Goal: Task Accomplishment & Management: Manage account settings

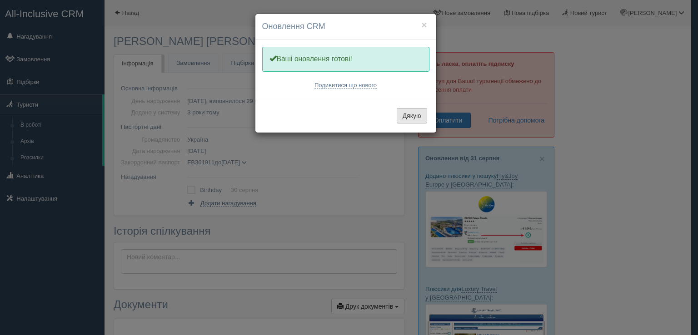
click at [413, 116] on button "Дякую" at bounding box center [412, 115] width 30 height 15
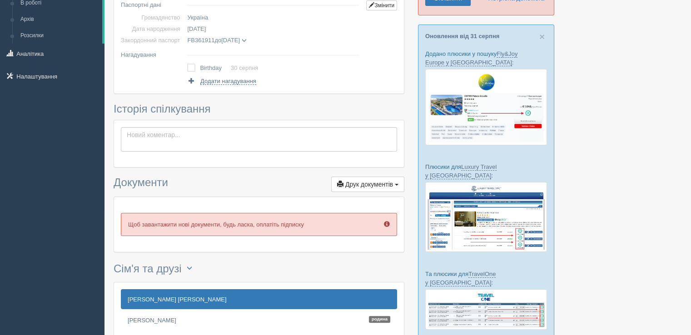
scroll to position [225, 0]
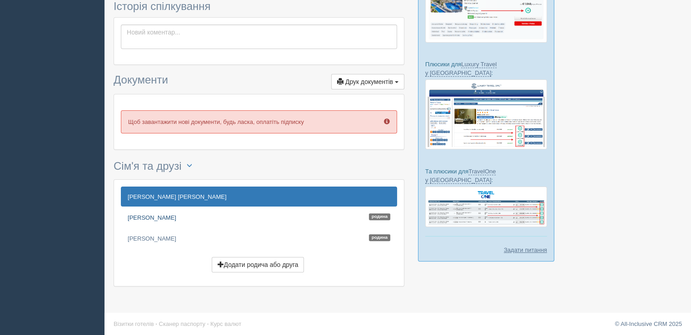
click at [161, 219] on link "SHCHERBAK OLHA Родина" at bounding box center [259, 218] width 276 height 20
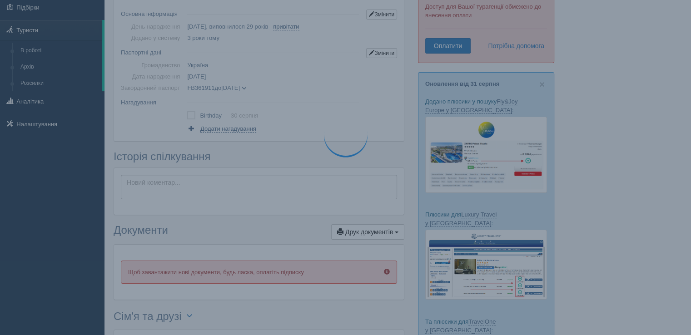
scroll to position [0, 0]
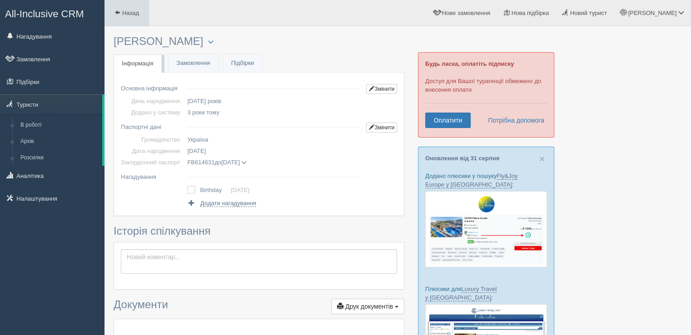
click at [125, 11] on span "Назад" at bounding box center [130, 13] width 17 height 7
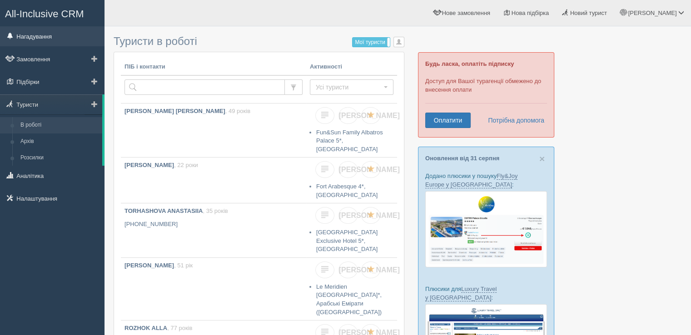
click at [49, 35] on link "Нагадування" at bounding box center [52, 36] width 105 height 20
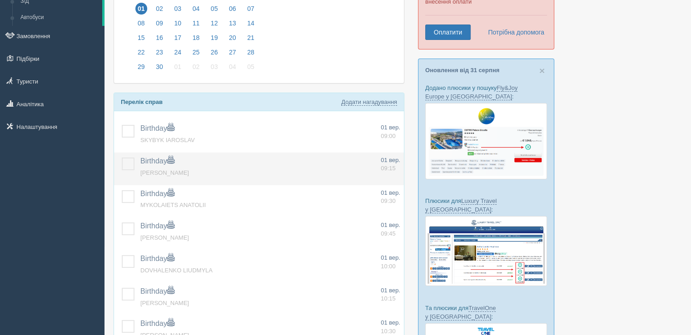
scroll to position [136, 0]
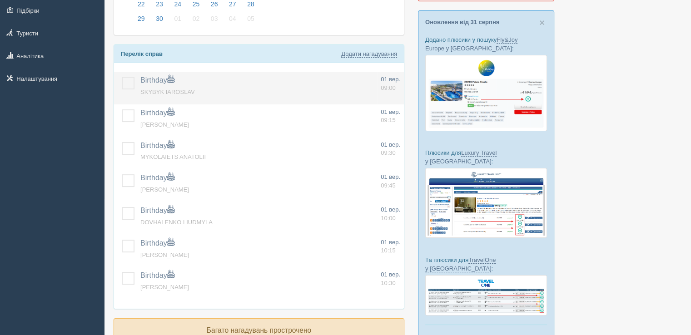
click at [122, 77] on label at bounding box center [122, 77] width 0 height 0
click at [0, 0] on input "checkbox" at bounding box center [0, 0] width 0 height 0
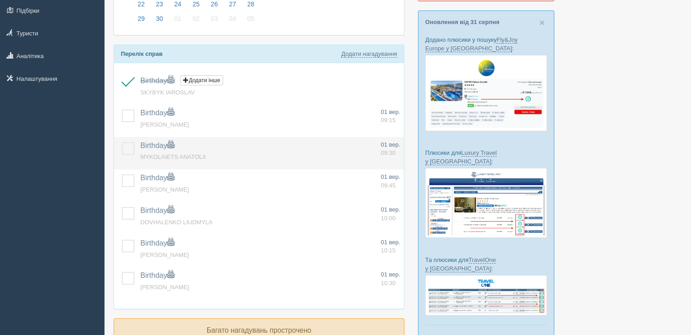
drag, startPoint x: 124, startPoint y: 117, endPoint x: 125, endPoint y: 140, distance: 23.2
click at [122, 110] on label at bounding box center [122, 110] width 0 height 0
click at [0, 0] on input "checkbox" at bounding box center [0, 0] width 0 height 0
drag, startPoint x: 126, startPoint y: 145, endPoint x: 126, endPoint y: 160, distance: 15.0
click at [122, 142] on label at bounding box center [122, 142] width 0 height 0
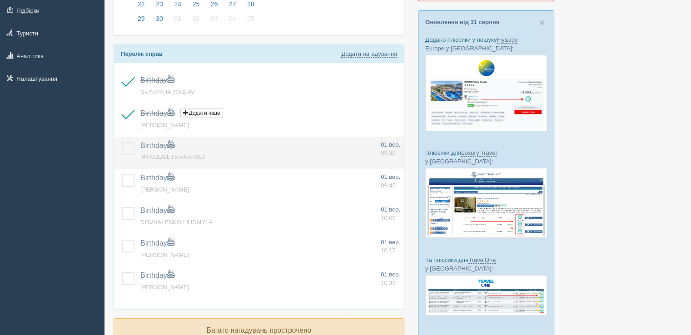
click at [0, 0] on input "checkbox" at bounding box center [0, 0] width 0 height 0
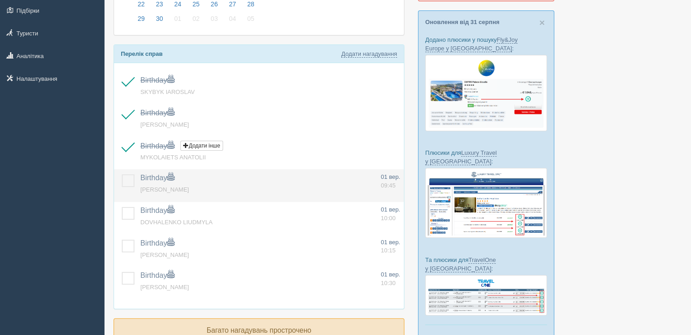
click at [122, 175] on label at bounding box center [122, 175] width 0 height 0
click at [0, 0] on input "checkbox" at bounding box center [0, 0] width 0 height 0
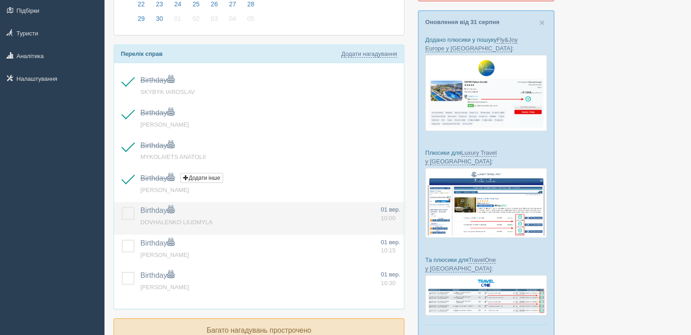
drag, startPoint x: 126, startPoint y: 212, endPoint x: 126, endPoint y: 230, distance: 18.6
click at [122, 207] on label at bounding box center [122, 207] width 0 height 0
click at [0, 0] on input "checkbox" at bounding box center [0, 0] width 0 height 0
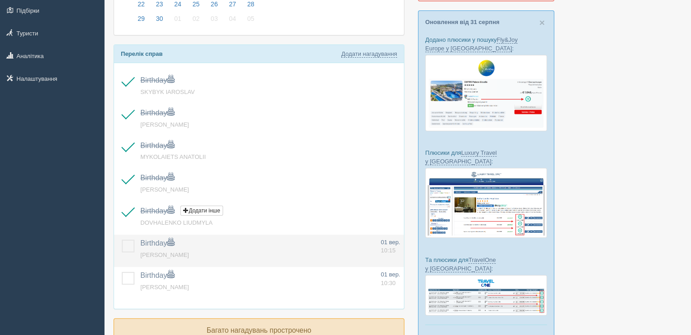
click at [122, 240] on label at bounding box center [122, 240] width 0 height 0
click at [0, 0] on input "checkbox" at bounding box center [0, 0] width 0 height 0
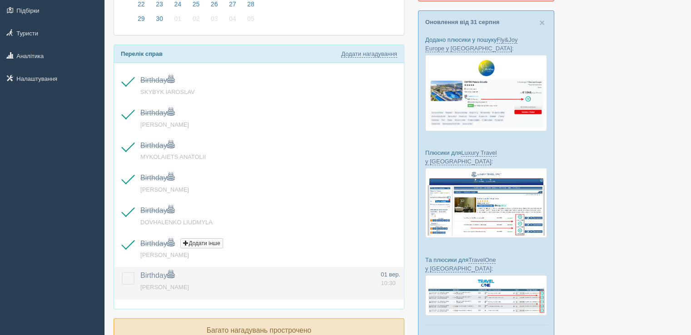
drag, startPoint x: 127, startPoint y: 276, endPoint x: 138, endPoint y: 274, distance: 11.1
click at [122, 272] on label at bounding box center [122, 272] width 0 height 0
click at [0, 0] on input "checkbox" at bounding box center [0, 0] width 0 height 0
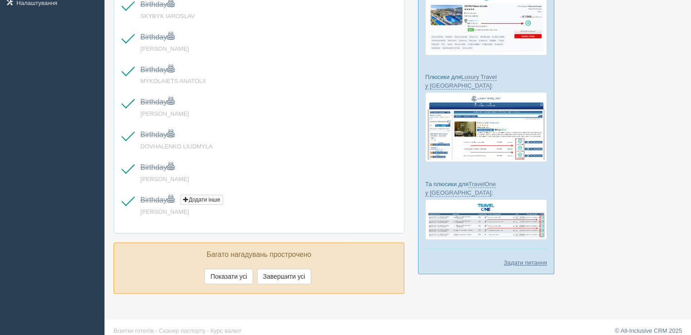
scroll to position [219, 0]
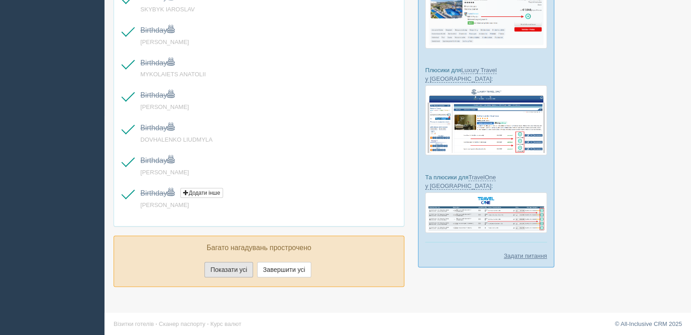
click at [236, 268] on button "Показати усі" at bounding box center [229, 269] width 49 height 15
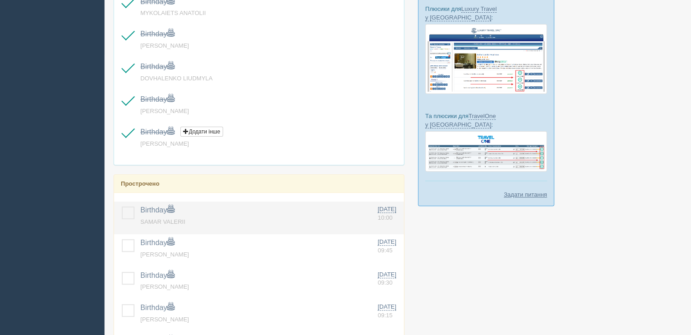
scroll to position [355, 0]
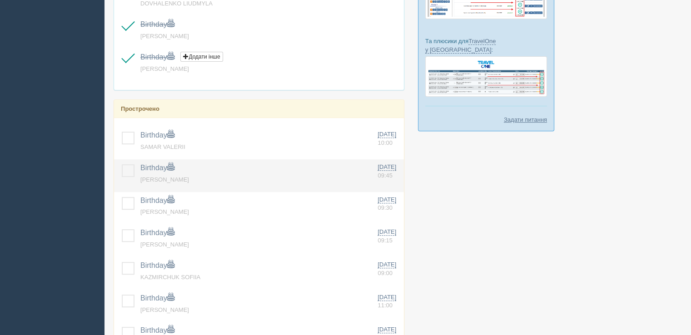
drag, startPoint x: 131, startPoint y: 137, endPoint x: 124, endPoint y: 161, distance: 25.5
click at [126, 147] on td at bounding box center [125, 143] width 23 height 33
click at [124, 176] on td at bounding box center [125, 176] width 23 height 33
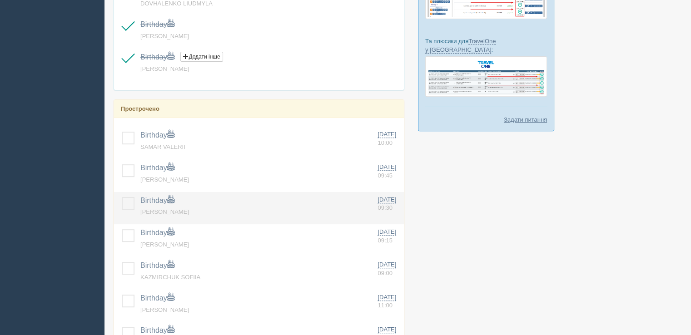
click at [121, 210] on td at bounding box center [125, 208] width 23 height 33
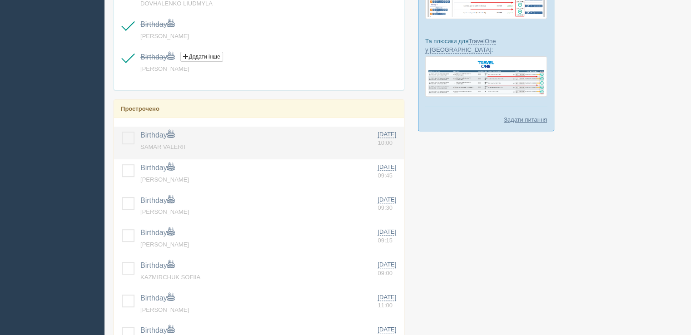
drag, startPoint x: 130, startPoint y: 177, endPoint x: 130, endPoint y: 151, distance: 25.9
click at [130, 171] on td at bounding box center [125, 176] width 23 height 33
click at [122, 132] on label at bounding box center [122, 132] width 0 height 0
click at [0, 0] on input "checkbox" at bounding box center [0, 0] width 0 height 0
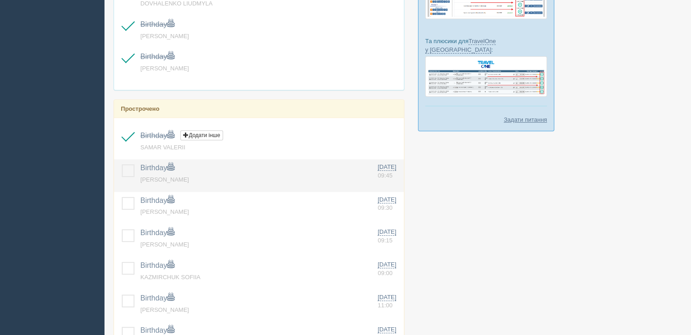
click at [122, 165] on label at bounding box center [122, 165] width 0 height 0
click at [0, 0] on input "checkbox" at bounding box center [0, 0] width 0 height 0
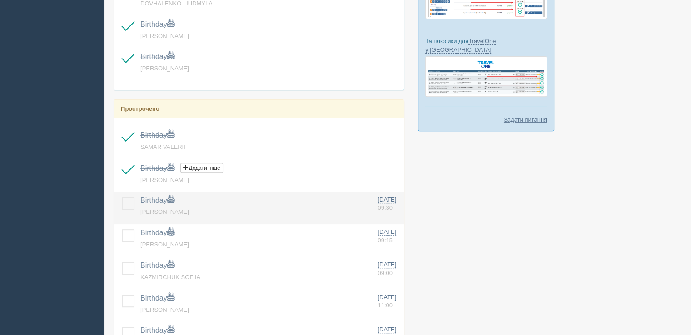
click at [122, 197] on label at bounding box center [122, 197] width 0 height 0
click at [0, 0] on input "checkbox" at bounding box center [0, 0] width 0 height 0
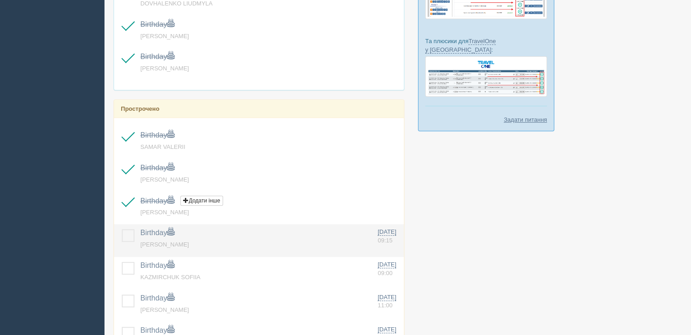
drag, startPoint x: 129, startPoint y: 230, endPoint x: 130, endPoint y: 246, distance: 16.4
click at [122, 230] on label at bounding box center [122, 230] width 0 height 0
click at [0, 0] on input "checkbox" at bounding box center [0, 0] width 0 height 0
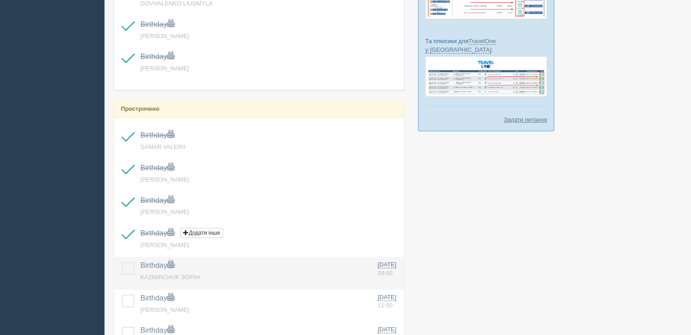
click at [122, 262] on label at bounding box center [122, 262] width 0 height 0
click at [0, 0] on input "checkbox" at bounding box center [0, 0] width 0 height 0
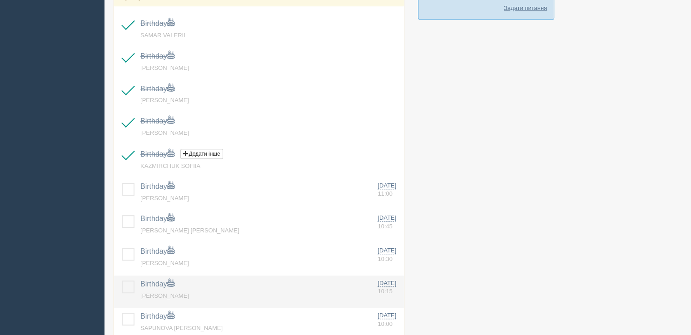
scroll to position [537, 0]
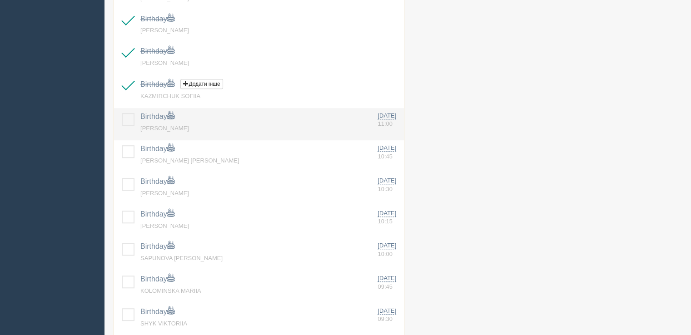
drag, startPoint x: 131, startPoint y: 115, endPoint x: 124, endPoint y: 120, distance: 8.5
click at [122, 113] on label at bounding box center [122, 113] width 0 height 0
click at [0, 0] on input "checkbox" at bounding box center [0, 0] width 0 height 0
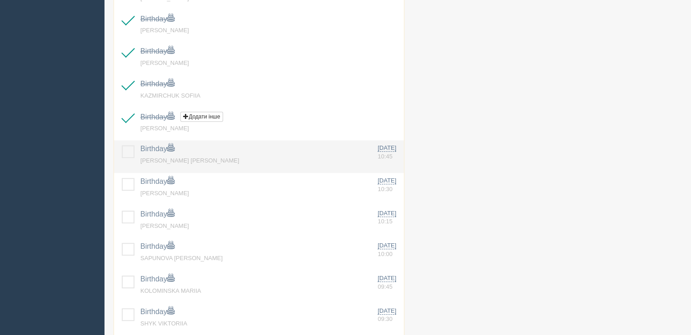
drag, startPoint x: 128, startPoint y: 150, endPoint x: 128, endPoint y: 157, distance: 6.4
click at [122, 145] on label at bounding box center [122, 145] width 0 height 0
click at [0, 0] on input "checkbox" at bounding box center [0, 0] width 0 height 0
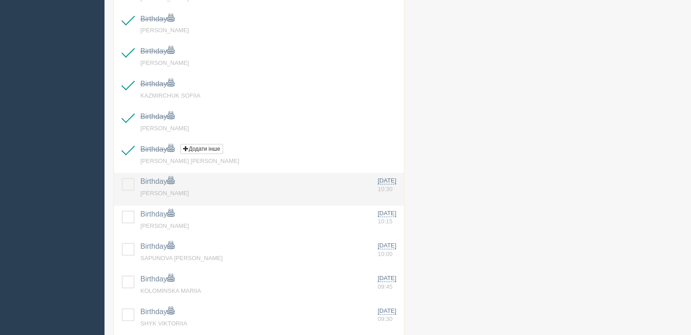
drag, startPoint x: 128, startPoint y: 184, endPoint x: 129, endPoint y: 200, distance: 15.9
click at [122, 178] on label at bounding box center [122, 178] width 0 height 0
click at [0, 0] on input "checkbox" at bounding box center [0, 0] width 0 height 0
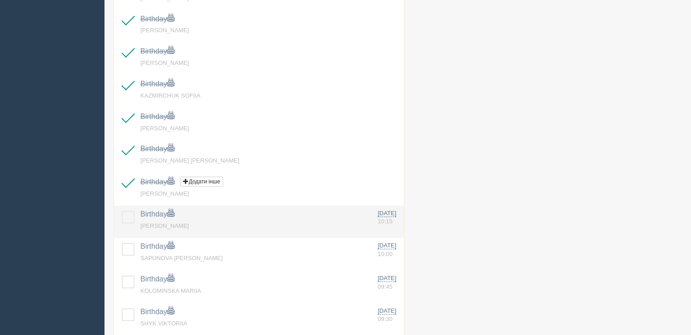
click at [122, 211] on label at bounding box center [122, 211] width 0 height 0
click at [0, 0] on input "checkbox" at bounding box center [0, 0] width 0 height 0
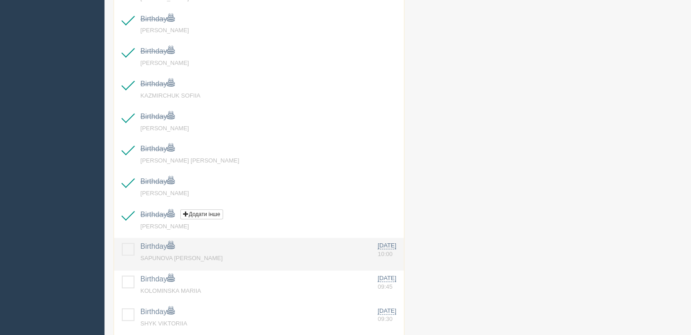
click at [130, 255] on td at bounding box center [125, 254] width 23 height 33
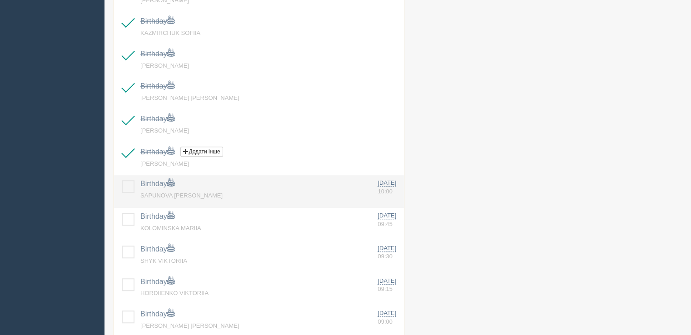
scroll to position [674, 0]
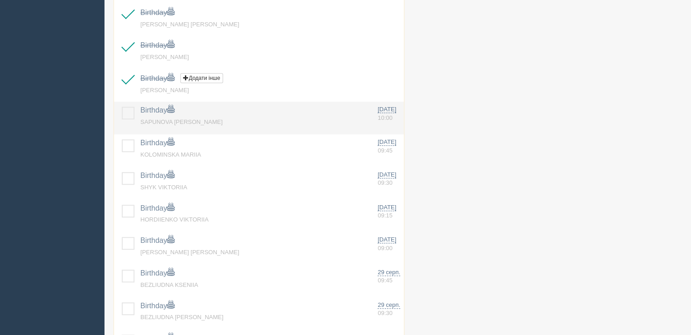
click at [122, 107] on label at bounding box center [122, 107] width 0 height 0
click at [0, 0] on input "checkbox" at bounding box center [0, 0] width 0 height 0
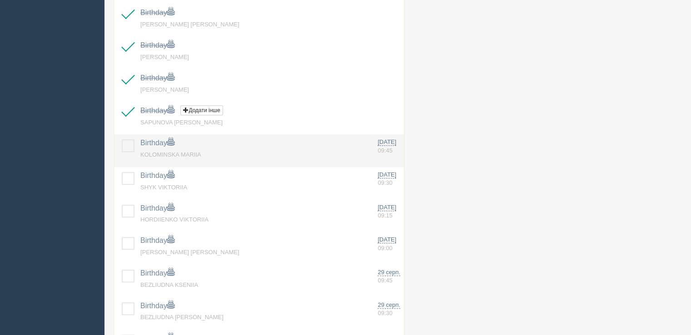
click at [122, 140] on label at bounding box center [122, 140] width 0 height 0
click at [0, 0] on input "checkbox" at bounding box center [0, 0] width 0 height 0
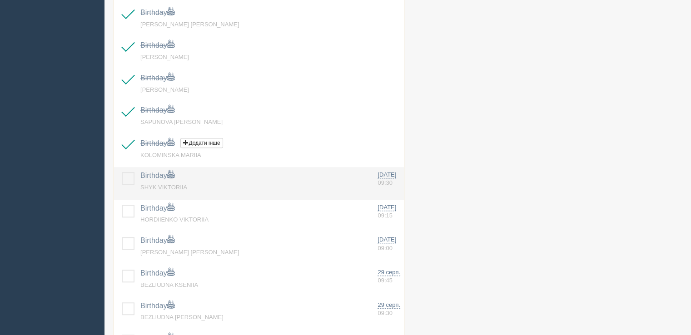
click at [122, 172] on label at bounding box center [122, 172] width 0 height 0
click at [0, 0] on input "checkbox" at bounding box center [0, 0] width 0 height 0
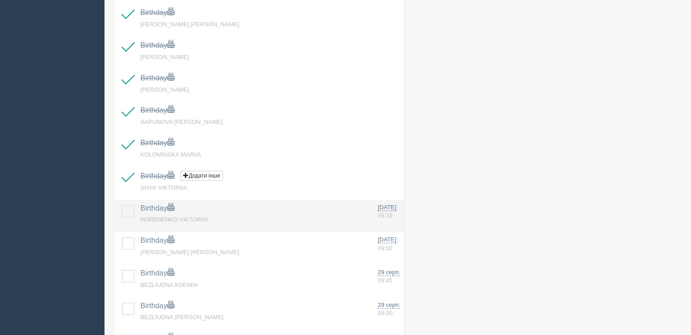
click at [122, 205] on label at bounding box center [122, 205] width 0 height 0
click at [0, 0] on input "checkbox" at bounding box center [0, 0] width 0 height 0
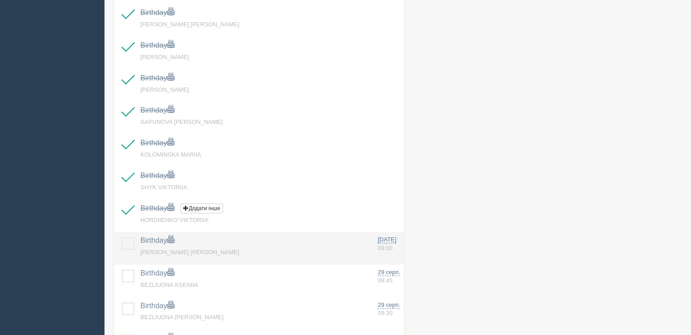
click at [122, 237] on label at bounding box center [122, 237] width 0 height 0
click at [0, 0] on input "checkbox" at bounding box center [0, 0] width 0 height 0
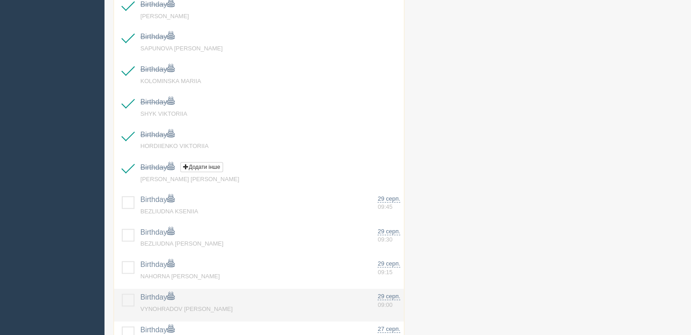
scroll to position [810, 0]
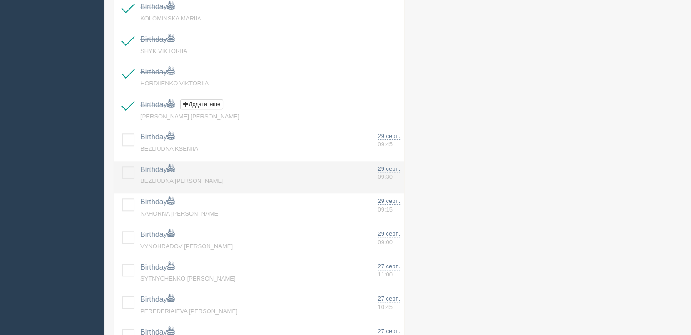
drag, startPoint x: 125, startPoint y: 136, endPoint x: 127, endPoint y: 166, distance: 29.6
click at [122, 134] on label at bounding box center [122, 134] width 0 height 0
click at [0, 0] on input "checkbox" at bounding box center [0, 0] width 0 height 0
click at [122, 166] on label at bounding box center [122, 166] width 0 height 0
click at [0, 0] on input "checkbox" at bounding box center [0, 0] width 0 height 0
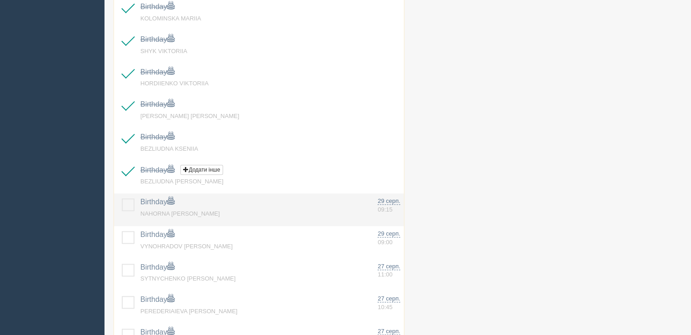
drag, startPoint x: 125, startPoint y: 205, endPoint x: 127, endPoint y: 220, distance: 14.2
click at [122, 199] on label at bounding box center [122, 199] width 0 height 0
click at [0, 0] on input "checkbox" at bounding box center [0, 0] width 0 height 0
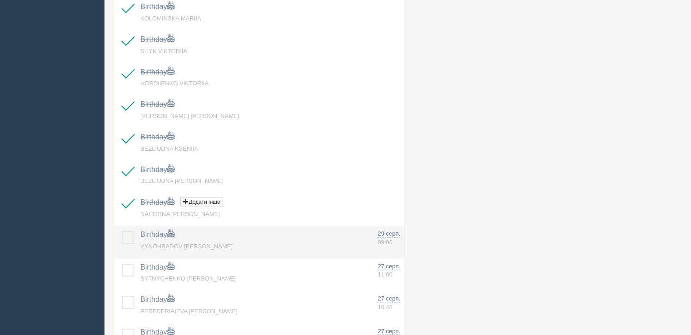
click at [122, 231] on label at bounding box center [122, 231] width 0 height 0
click at [0, 0] on input "checkbox" at bounding box center [0, 0] width 0 height 0
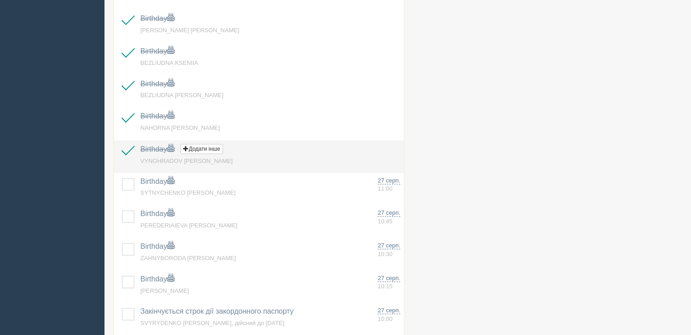
scroll to position [946, 0]
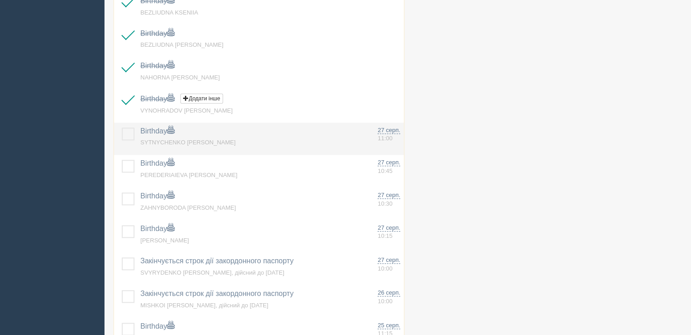
drag, startPoint x: 133, startPoint y: 127, endPoint x: 130, endPoint y: 135, distance: 9.0
click at [122, 128] on label at bounding box center [122, 128] width 0 height 0
click at [0, 0] on input "checkbox" at bounding box center [0, 0] width 0 height 0
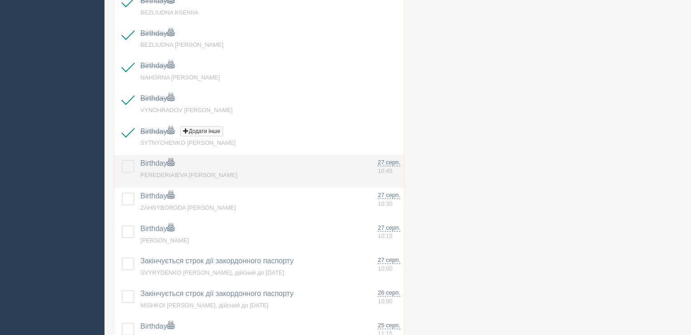
click at [122, 160] on label at bounding box center [122, 160] width 0 height 0
click at [0, 0] on input "checkbox" at bounding box center [0, 0] width 0 height 0
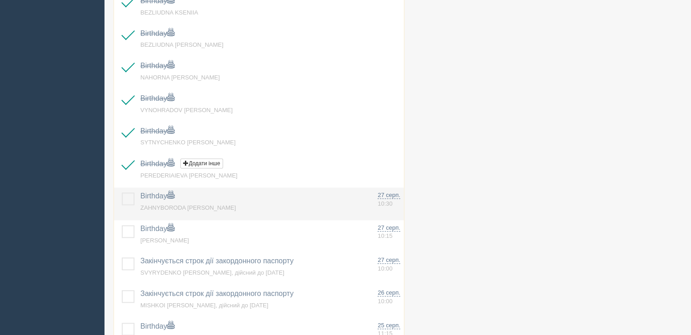
click at [129, 207] on td at bounding box center [125, 204] width 23 height 33
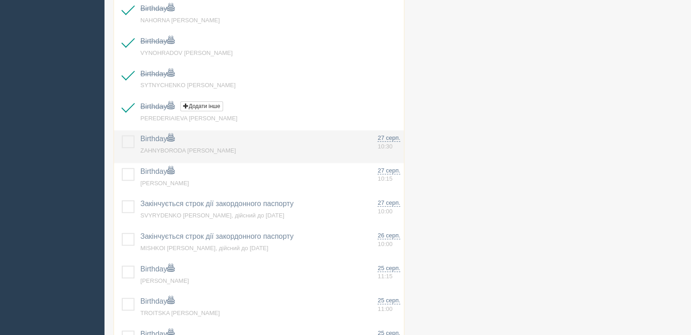
scroll to position [1083, 0]
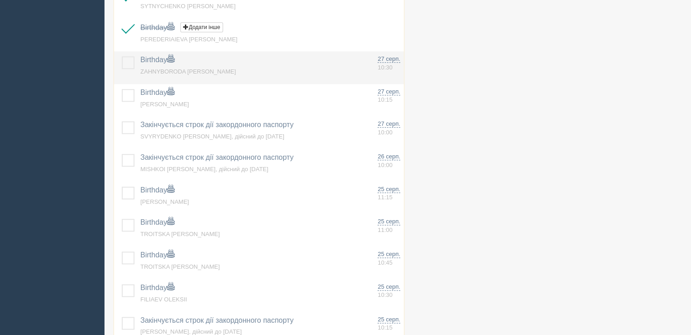
click at [122, 56] on label at bounding box center [122, 56] width 0 height 0
click at [0, 0] on input "checkbox" at bounding box center [0, 0] width 0 height 0
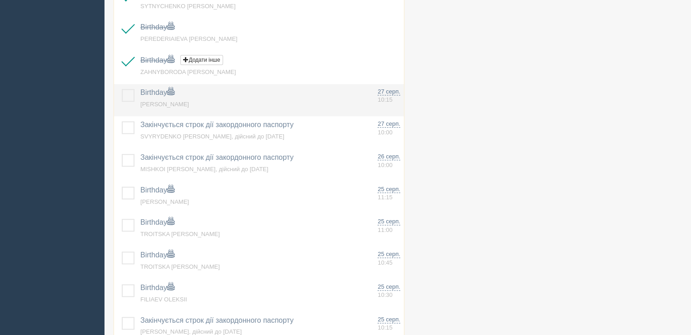
drag, startPoint x: 130, startPoint y: 93, endPoint x: 126, endPoint y: 108, distance: 15.4
click at [122, 89] on label at bounding box center [122, 89] width 0 height 0
click at [0, 0] on input "checkbox" at bounding box center [0, 0] width 0 height 0
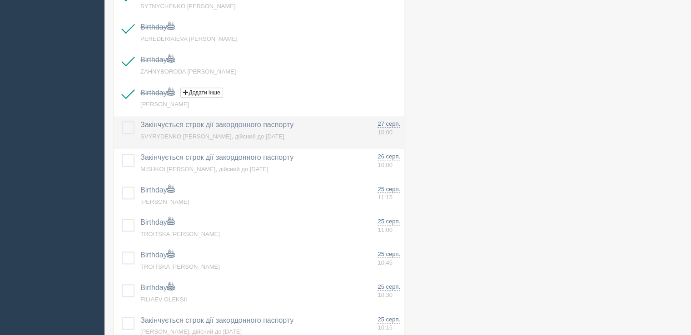
click at [122, 121] on label at bounding box center [122, 121] width 0 height 0
click at [0, 0] on input "checkbox" at bounding box center [0, 0] width 0 height 0
click at [122, 121] on label at bounding box center [122, 121] width 0 height 0
click at [0, 0] on input "checkbox" at bounding box center [0, 0] width 0 height 0
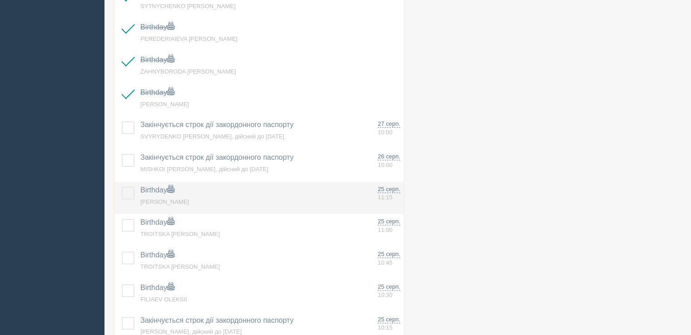
click at [124, 201] on td at bounding box center [125, 198] width 23 height 33
click at [122, 187] on label at bounding box center [122, 187] width 0 height 0
click at [0, 0] on input "checkbox" at bounding box center [0, 0] width 0 height 0
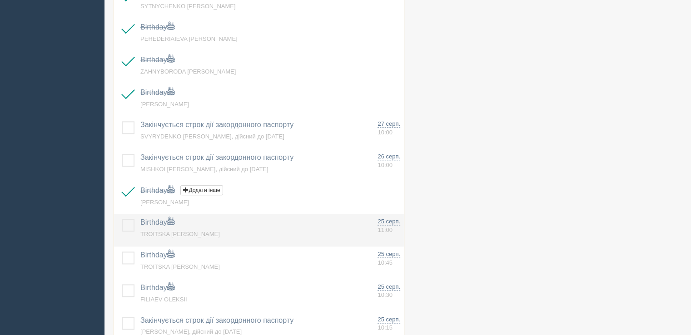
click at [122, 219] on label at bounding box center [122, 219] width 0 height 0
click at [0, 0] on input "checkbox" at bounding box center [0, 0] width 0 height 0
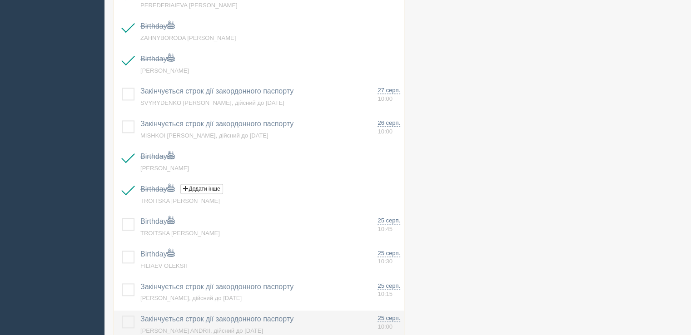
scroll to position [1219, 0]
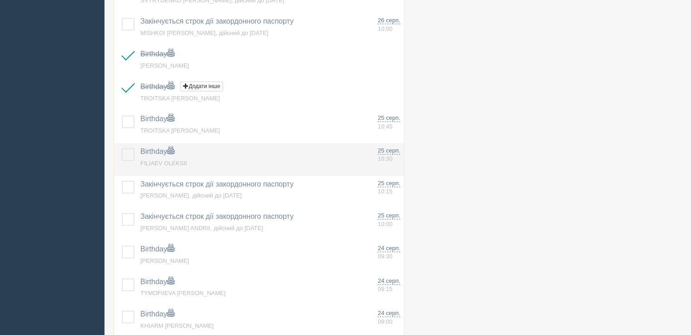
drag, startPoint x: 133, startPoint y: 122, endPoint x: 128, endPoint y: 147, distance: 25.9
click at [122, 115] on label at bounding box center [122, 115] width 0 height 0
click at [0, 0] on input "checkbox" at bounding box center [0, 0] width 0 height 0
click at [122, 148] on label at bounding box center [122, 148] width 0 height 0
click at [0, 0] on input "checkbox" at bounding box center [0, 0] width 0 height 0
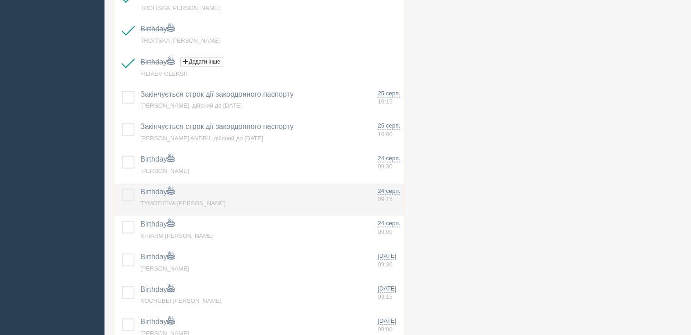
scroll to position [1310, 0]
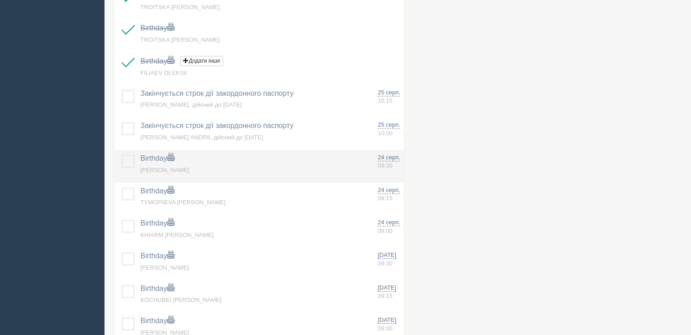
click at [122, 155] on label at bounding box center [122, 155] width 0 height 0
click at [0, 0] on input "checkbox" at bounding box center [0, 0] width 0 height 0
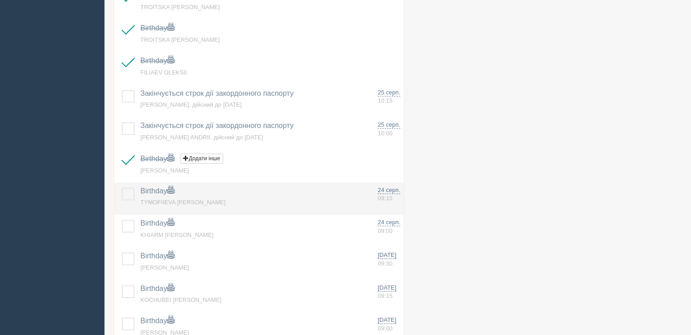
click at [122, 188] on label at bounding box center [122, 188] width 0 height 0
click at [0, 0] on input "checkbox" at bounding box center [0, 0] width 0 height 0
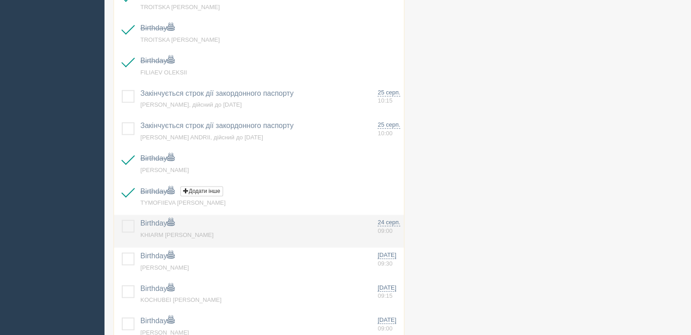
click at [122, 220] on label at bounding box center [122, 220] width 0 height 0
click at [0, 0] on input "checkbox" at bounding box center [0, 0] width 0 height 0
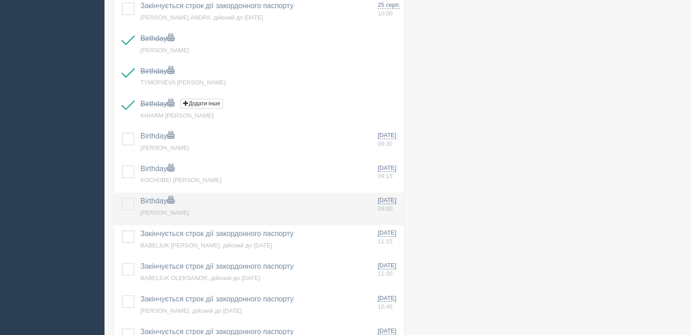
scroll to position [1446, 0]
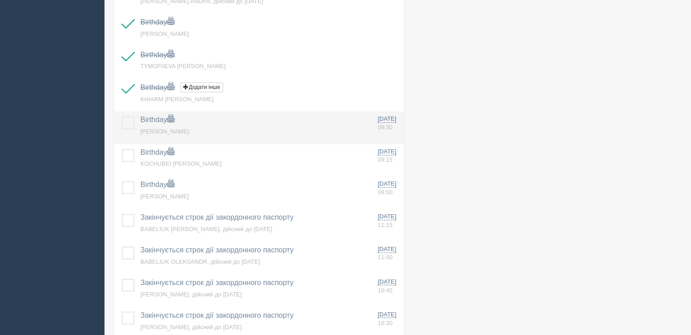
click at [122, 116] on label at bounding box center [122, 116] width 0 height 0
click at [0, 0] on input "checkbox" at bounding box center [0, 0] width 0 height 0
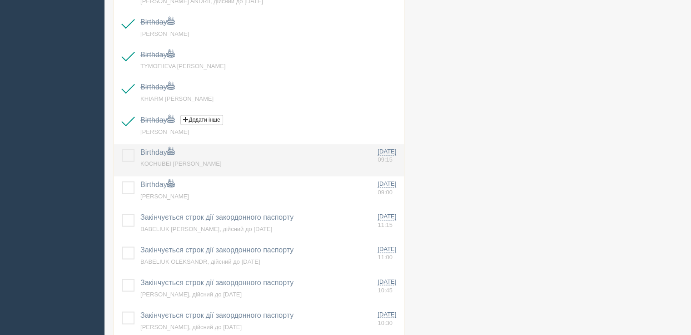
drag, startPoint x: 126, startPoint y: 150, endPoint x: 126, endPoint y: 156, distance: 5.5
click at [122, 149] on label at bounding box center [122, 149] width 0 height 0
click at [0, 0] on input "checkbox" at bounding box center [0, 0] width 0 height 0
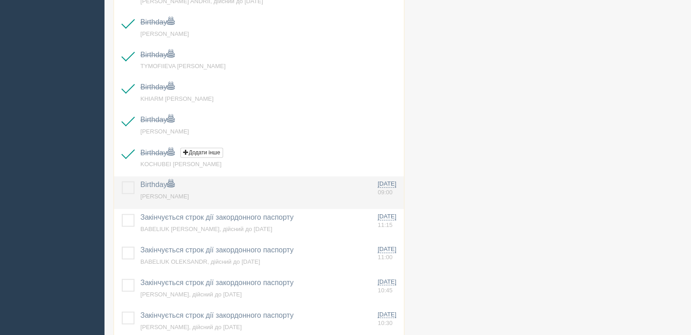
click at [122, 181] on label at bounding box center [122, 181] width 0 height 0
click at [0, 0] on input "checkbox" at bounding box center [0, 0] width 0 height 0
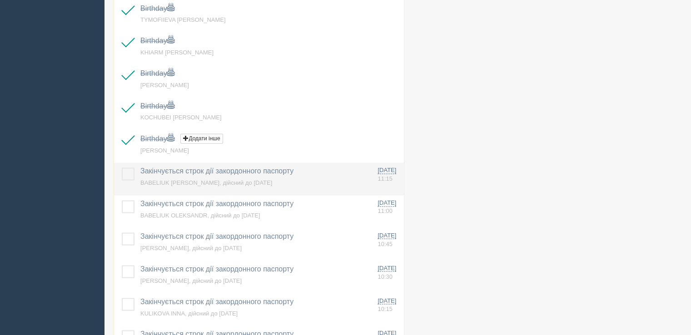
scroll to position [1537, 0]
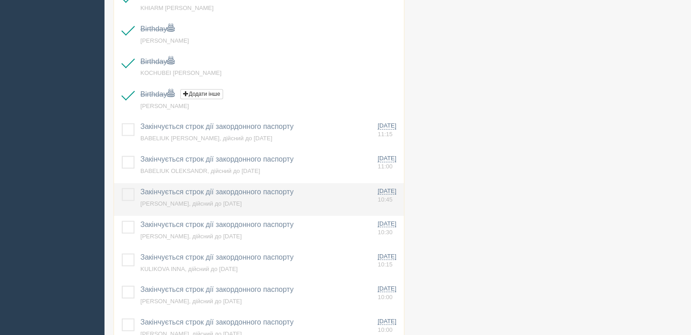
click at [122, 188] on label at bounding box center [122, 188] width 0 height 0
click at [0, 0] on input "checkbox" at bounding box center [0, 0] width 0 height 0
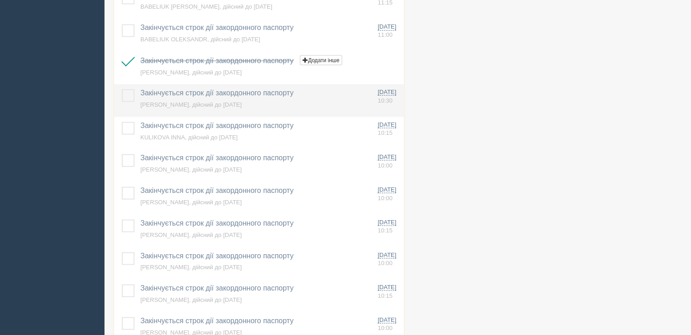
scroll to position [1673, 0]
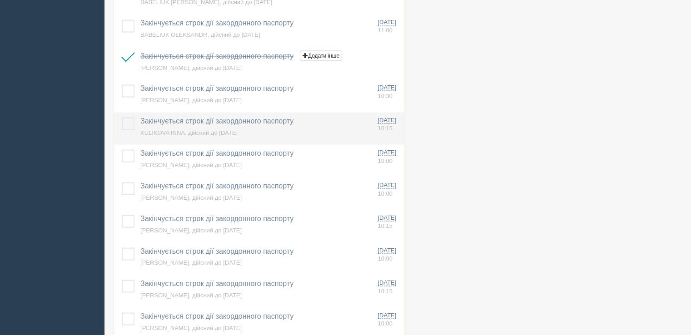
click at [122, 117] on label at bounding box center [122, 117] width 0 height 0
click at [0, 0] on input "checkbox" at bounding box center [0, 0] width 0 height 0
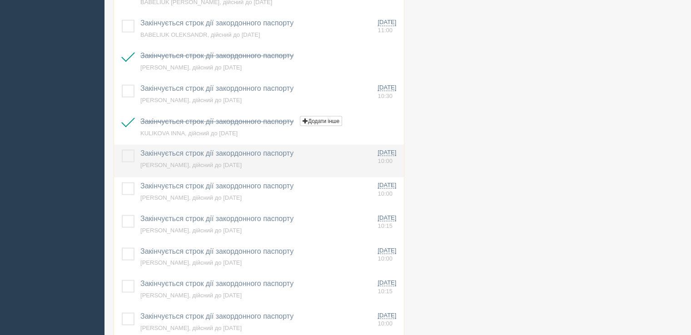
click at [122, 150] on label at bounding box center [122, 150] width 0 height 0
click at [0, 0] on input "checkbox" at bounding box center [0, 0] width 0 height 0
click at [122, 161] on td at bounding box center [125, 161] width 23 height 33
click at [122, 150] on label at bounding box center [122, 150] width 0 height 0
click at [0, 0] on input "checkbox" at bounding box center [0, 0] width 0 height 0
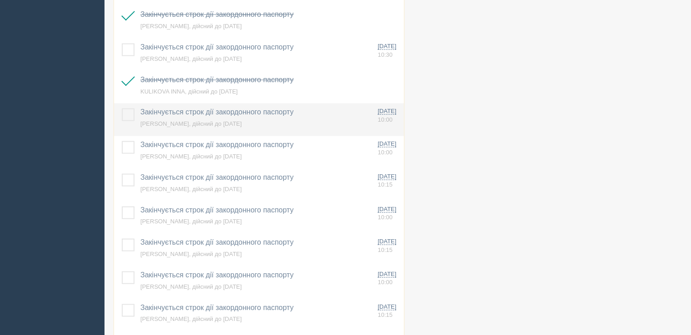
scroll to position [1764, 0]
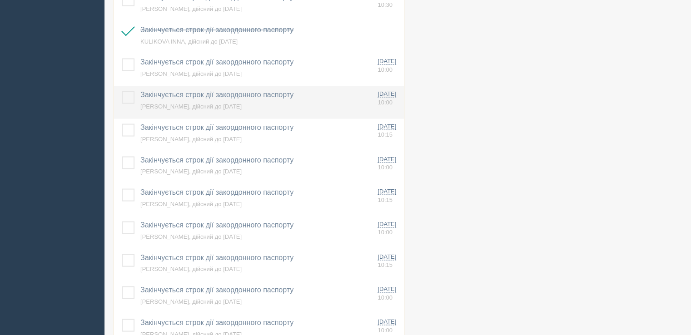
click at [122, 91] on label at bounding box center [122, 91] width 0 height 0
click at [0, 0] on input "checkbox" at bounding box center [0, 0] width 0 height 0
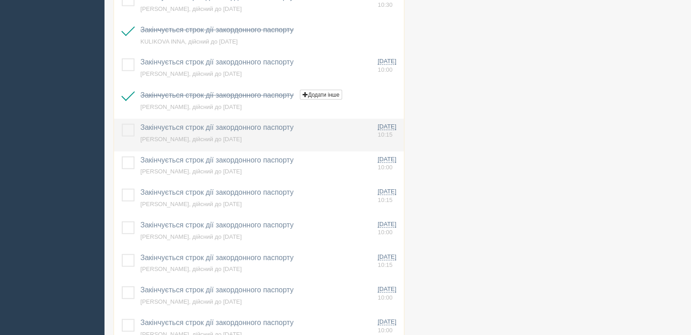
click at [122, 124] on label at bounding box center [122, 124] width 0 height 0
click at [0, 0] on input "checkbox" at bounding box center [0, 0] width 0 height 0
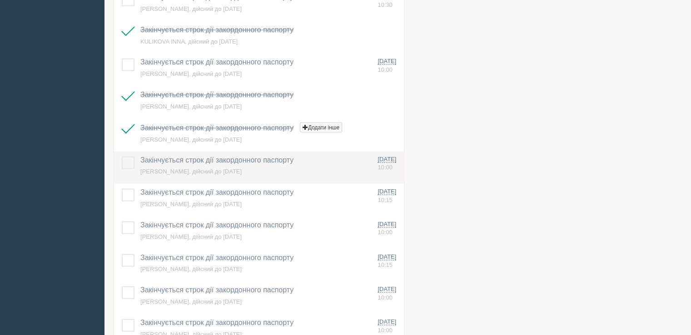
click at [122, 157] on label at bounding box center [122, 157] width 0 height 0
click at [0, 0] on input "checkbox" at bounding box center [0, 0] width 0 height 0
drag, startPoint x: 124, startPoint y: 189, endPoint x: 132, endPoint y: 180, distance: 11.6
click at [122, 189] on label at bounding box center [122, 189] width 0 height 0
click at [0, 0] on input "checkbox" at bounding box center [0, 0] width 0 height 0
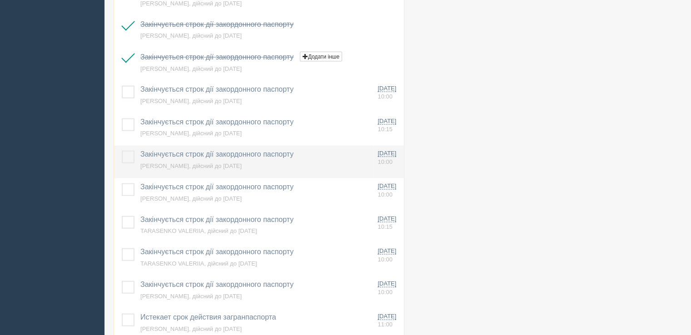
scroll to position [1901, 0]
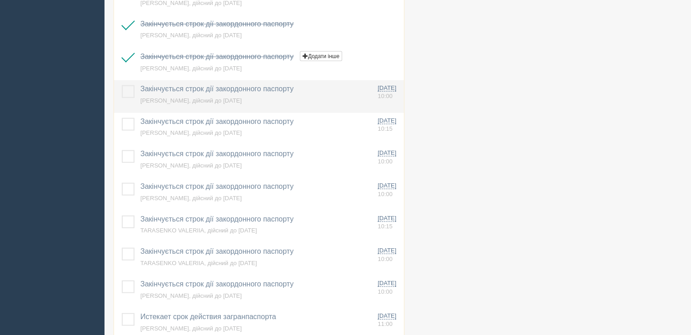
drag, startPoint x: 130, startPoint y: 92, endPoint x: 125, endPoint y: 103, distance: 11.6
click at [122, 85] on label at bounding box center [122, 85] width 0 height 0
click at [0, 0] on input "checkbox" at bounding box center [0, 0] width 0 height 0
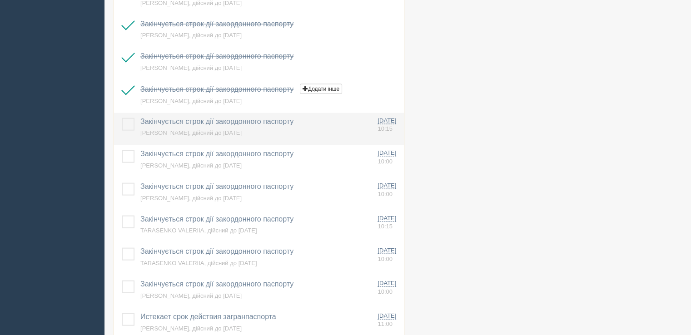
click at [122, 118] on label at bounding box center [122, 118] width 0 height 0
click at [0, 0] on input "checkbox" at bounding box center [0, 0] width 0 height 0
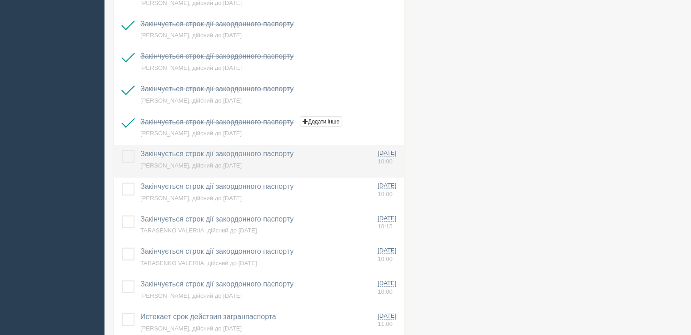
click at [122, 150] on label at bounding box center [122, 150] width 0 height 0
click at [0, 0] on input "checkbox" at bounding box center [0, 0] width 0 height 0
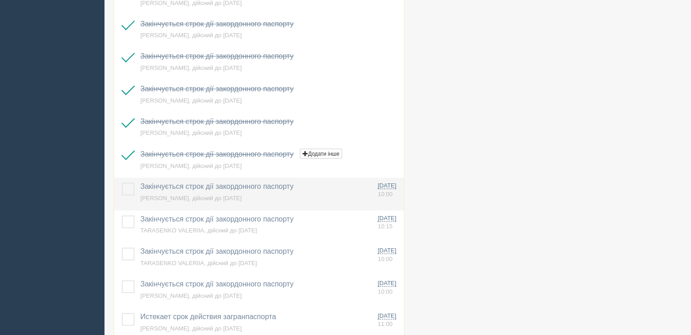
click at [122, 183] on label at bounding box center [122, 183] width 0 height 0
click at [0, 0] on input "checkbox" at bounding box center [0, 0] width 0 height 0
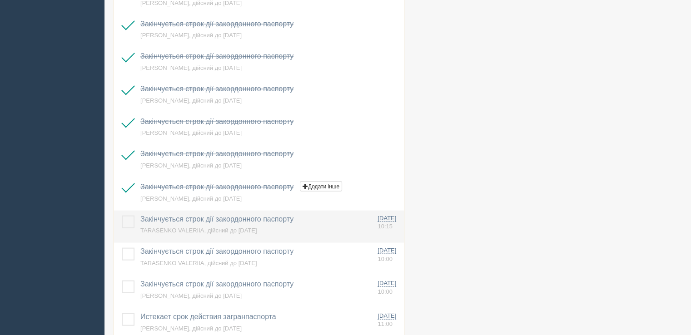
click at [122, 216] on label at bounding box center [122, 216] width 0 height 0
click at [0, 0] on input "checkbox" at bounding box center [0, 0] width 0 height 0
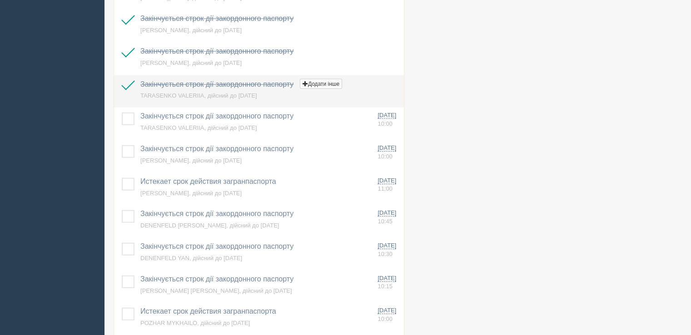
scroll to position [2037, 0]
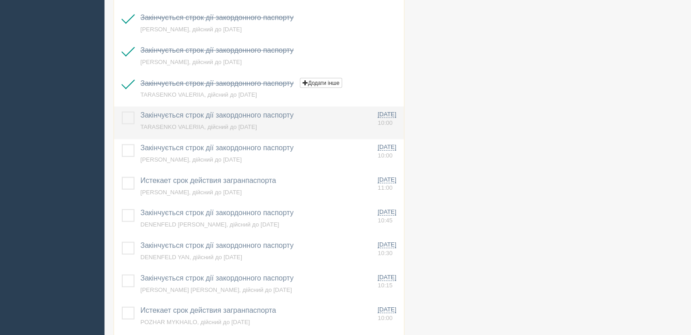
click at [122, 112] on label at bounding box center [122, 112] width 0 height 0
click at [0, 0] on input "checkbox" at bounding box center [0, 0] width 0 height 0
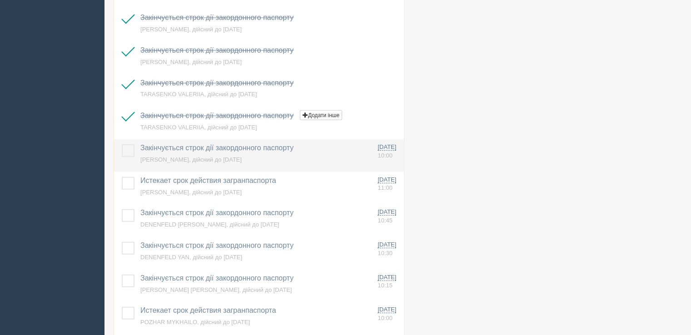
click at [122, 145] on label at bounding box center [122, 145] width 0 height 0
click at [0, 0] on input "checkbox" at bounding box center [0, 0] width 0 height 0
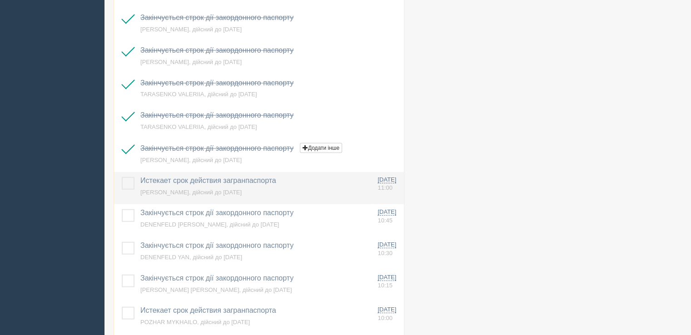
click at [122, 177] on label at bounding box center [122, 177] width 0 height 0
click at [0, 0] on input "checkbox" at bounding box center [0, 0] width 0 height 0
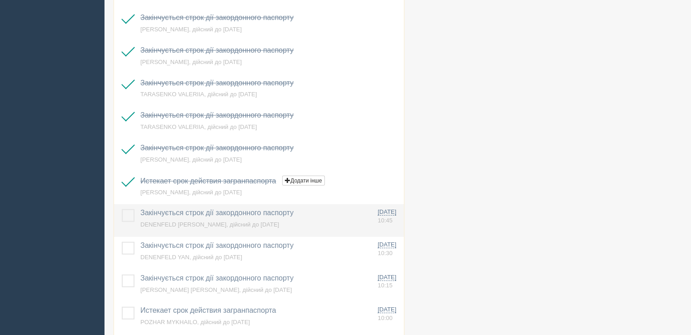
click at [122, 210] on label at bounding box center [122, 210] width 0 height 0
click at [0, 0] on input "checkbox" at bounding box center [0, 0] width 0 height 0
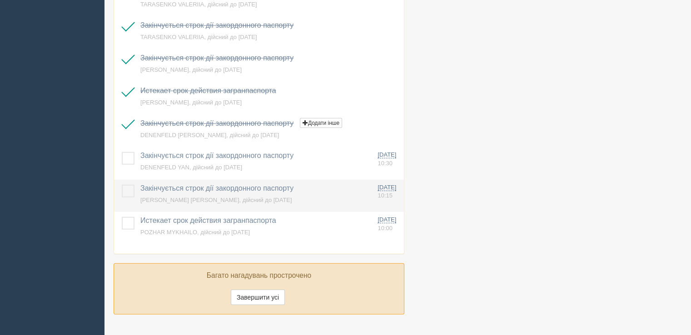
scroll to position [2128, 0]
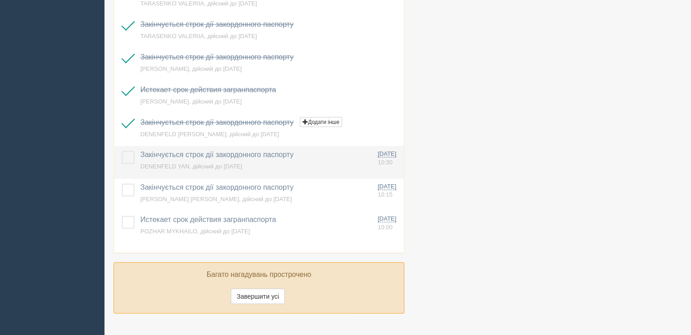
click at [122, 151] on label at bounding box center [122, 151] width 0 height 0
click at [0, 0] on input "checkbox" at bounding box center [0, 0] width 0 height 0
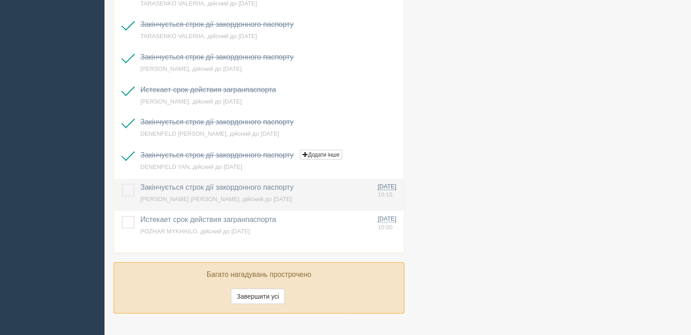
click at [122, 184] on label at bounding box center [122, 184] width 0 height 0
click at [0, 0] on input "checkbox" at bounding box center [0, 0] width 0 height 0
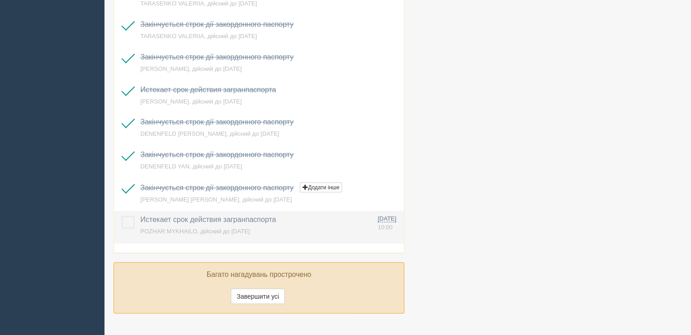
click at [122, 216] on label at bounding box center [122, 216] width 0 height 0
click at [0, 0] on input "checkbox" at bounding box center [0, 0] width 0 height 0
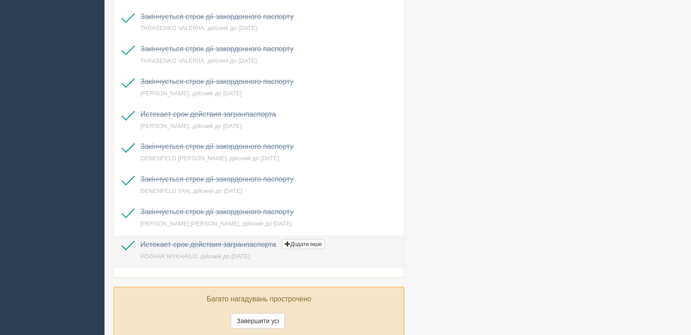
scroll to position [2154, 0]
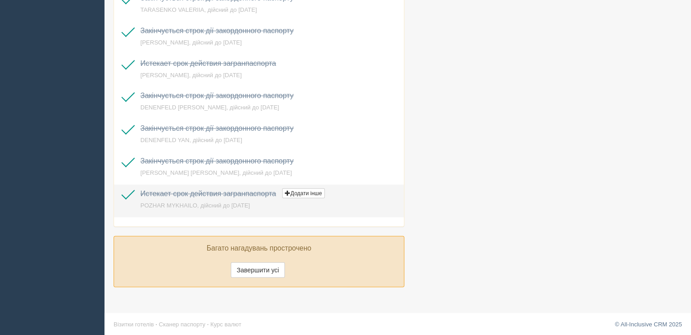
drag, startPoint x: 129, startPoint y: 194, endPoint x: 185, endPoint y: 212, distance: 58.4
click at [122, 190] on label at bounding box center [122, 190] width 0 height 0
click at [0, 0] on input "checkbox" at bounding box center [0, 0] width 0 height 0
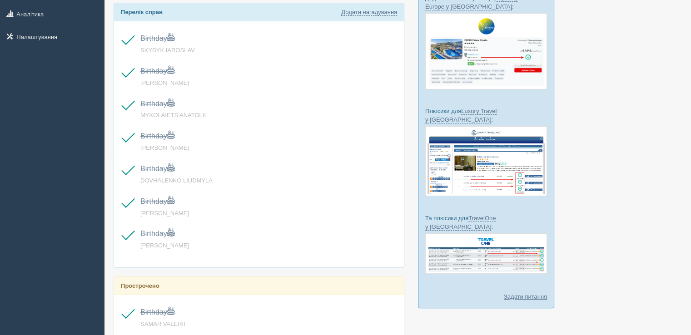
scroll to position [0, 0]
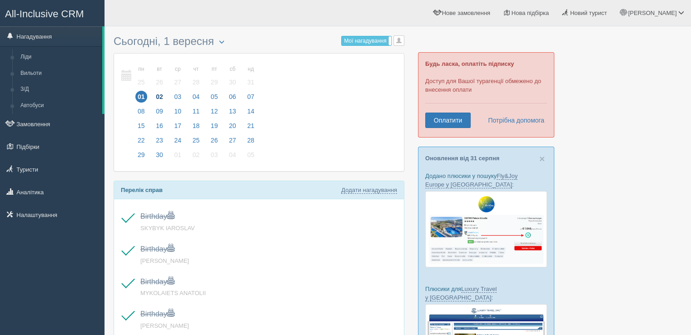
click at [155, 93] on span "02" at bounding box center [160, 97] width 12 height 12
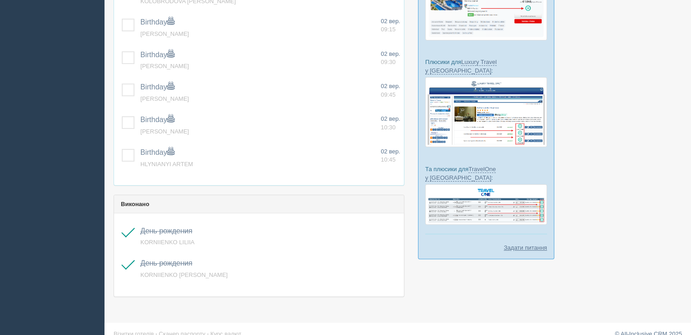
scroll to position [91, 0]
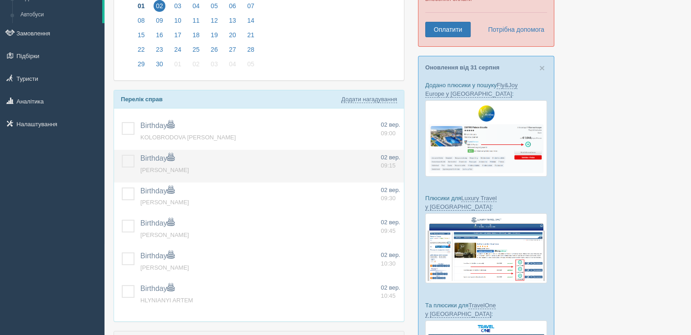
click at [122, 155] on label at bounding box center [122, 155] width 0 height 0
click at [0, 0] on input "checkbox" at bounding box center [0, 0] width 0 height 0
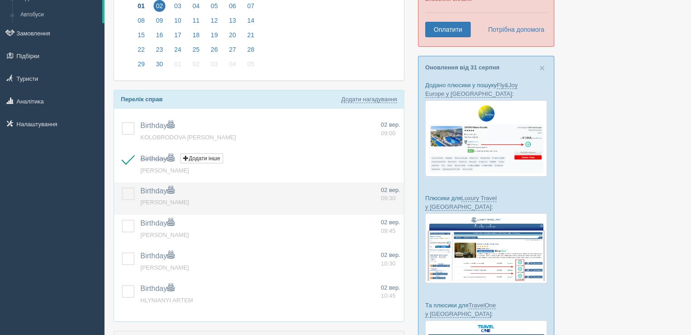
click at [122, 188] on label at bounding box center [122, 188] width 0 height 0
click at [0, 0] on input "checkbox" at bounding box center [0, 0] width 0 height 0
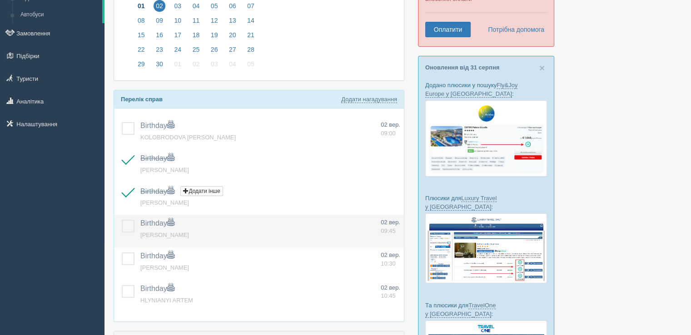
click at [122, 220] on label at bounding box center [122, 220] width 0 height 0
click at [0, 0] on input "checkbox" at bounding box center [0, 0] width 0 height 0
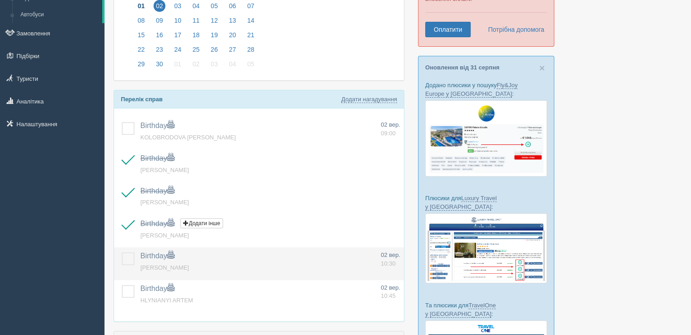
click at [122, 253] on label at bounding box center [122, 253] width 0 height 0
click at [0, 0] on input "checkbox" at bounding box center [0, 0] width 0 height 0
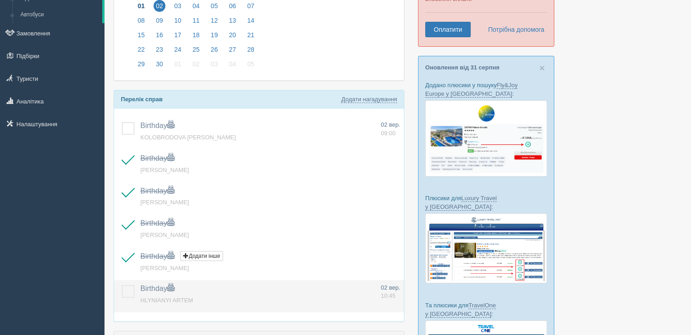
click at [122, 285] on label at bounding box center [122, 285] width 0 height 0
click at [0, 0] on input "checkbox" at bounding box center [0, 0] width 0 height 0
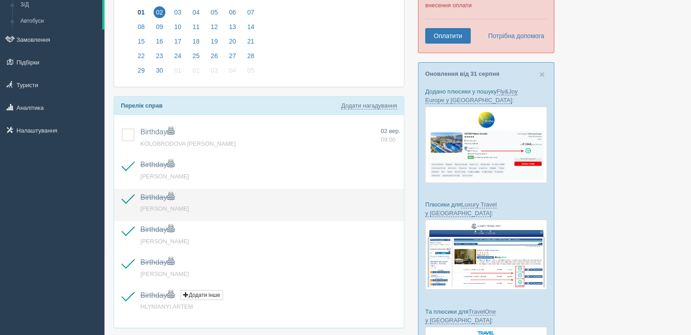
scroll to position [0, 0]
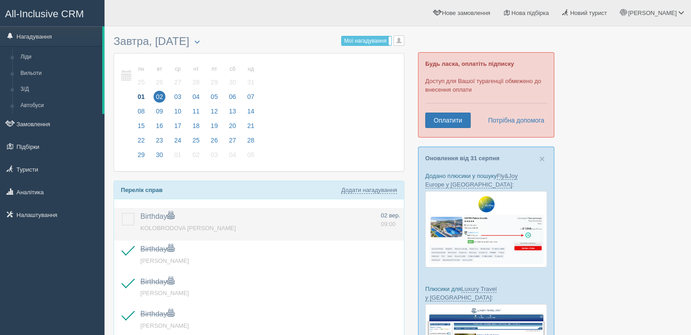
click at [180, 231] on td "Birthday Додати інше Нагадування додано Нагадування оновлено KOLOBRODOVA OLENA" at bounding box center [257, 224] width 240 height 33
click at [180, 230] on td "Birthday Додати інше Нагадування додано Нагадування оновлено KOLOBRODOVA OLENA" at bounding box center [257, 224] width 240 height 33
click at [183, 226] on span "KOLOBRODOVA OLENA" at bounding box center [187, 228] width 95 height 7
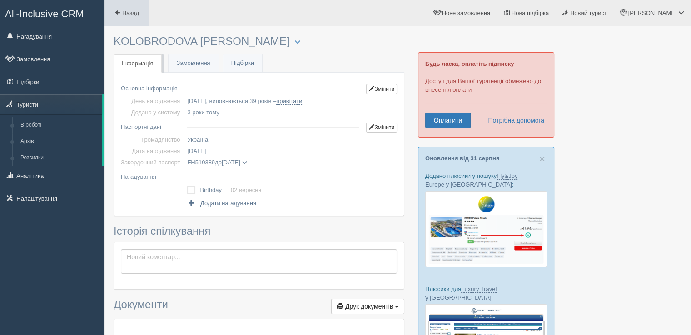
click at [129, 24] on link "Назад" at bounding box center [127, 13] width 45 height 26
